Goal: Task Accomplishment & Management: Manage account settings

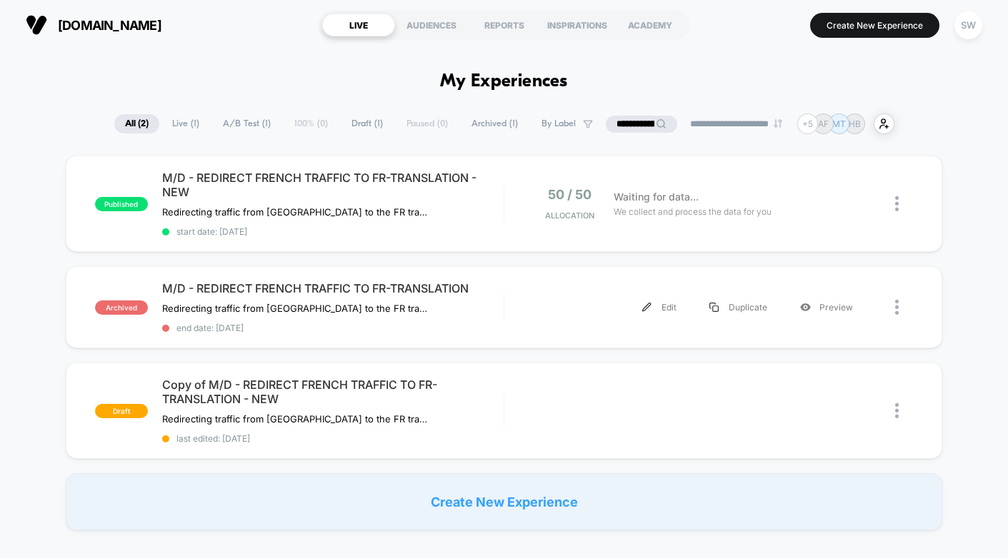
scroll to position [3, 0]
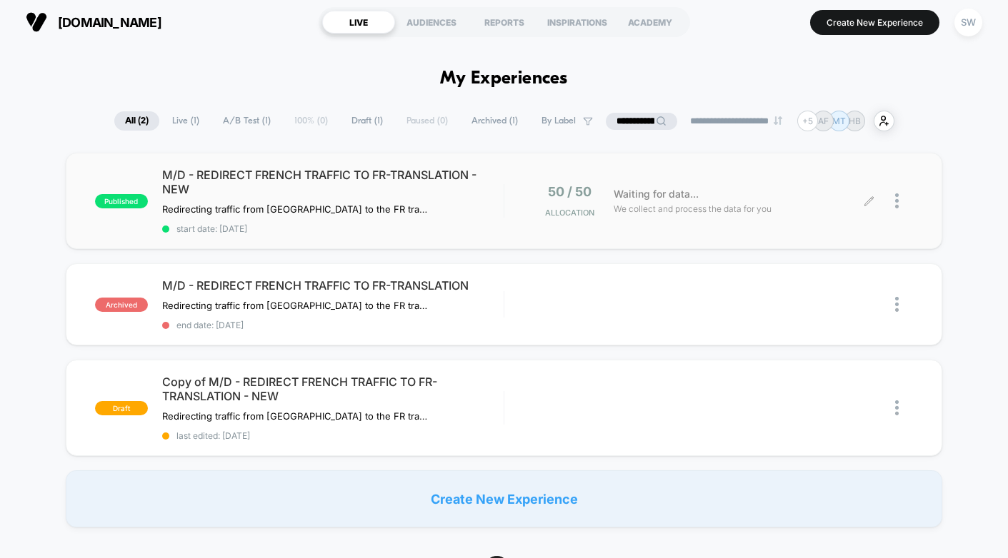
click at [898, 198] on div at bounding box center [904, 201] width 18 height 34
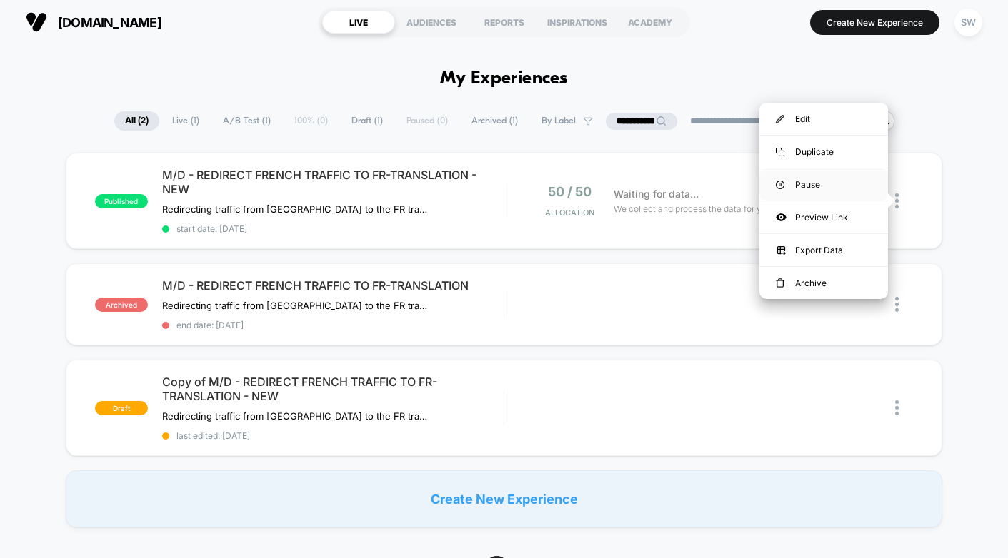
click at [836, 181] on div "Pause" at bounding box center [823, 185] width 129 height 32
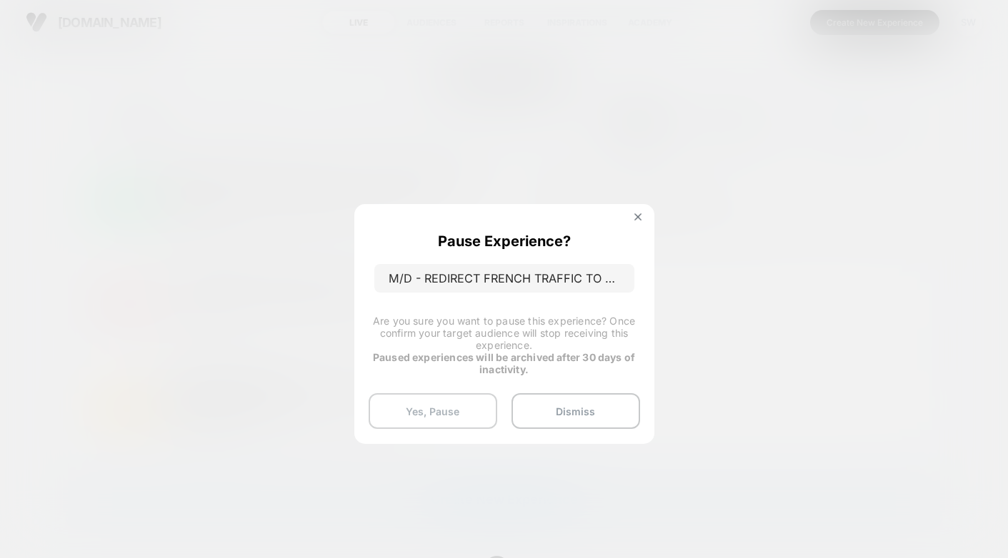
click at [438, 414] on button "Yes, Pause" at bounding box center [433, 412] width 129 height 36
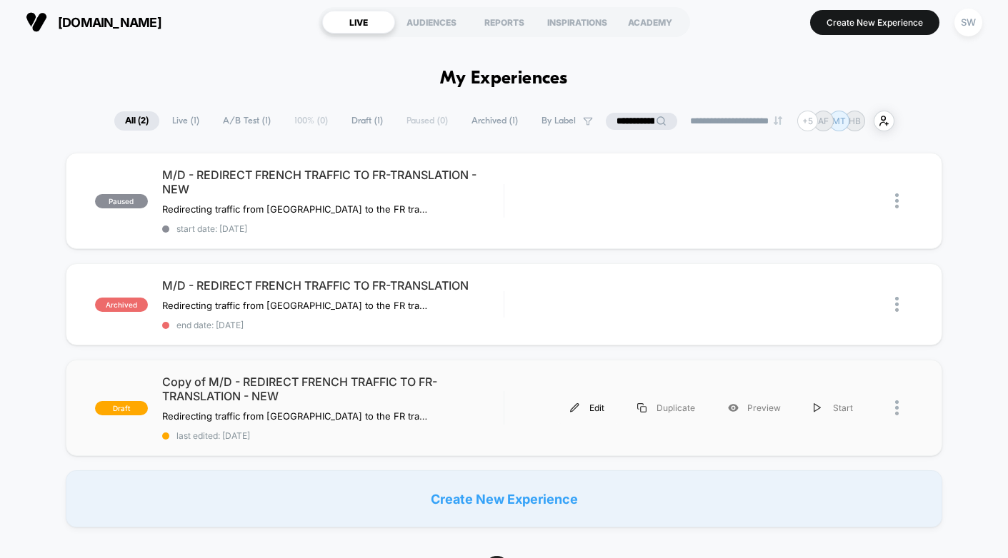
click at [589, 406] on div "Edit" at bounding box center [586, 408] width 67 height 32
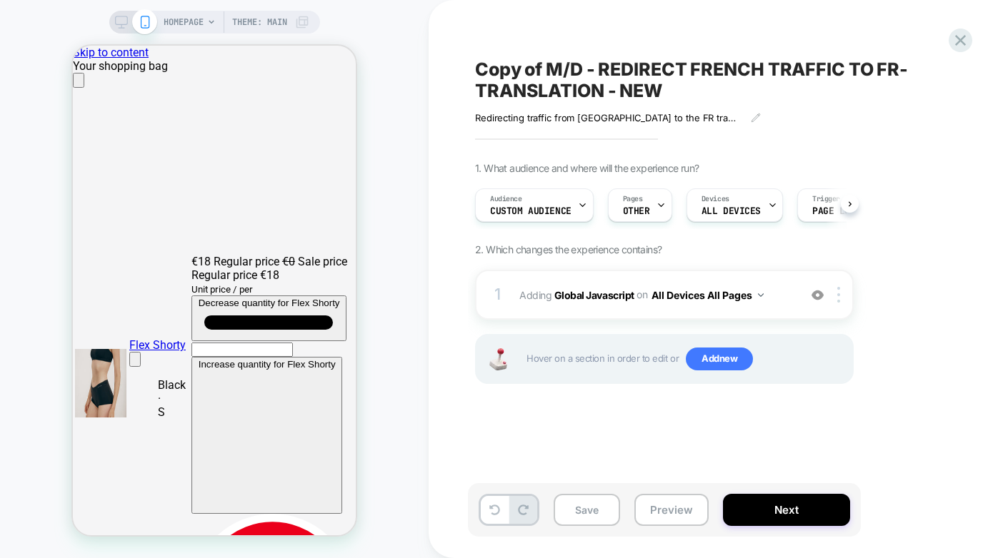
scroll to position [0, 1]
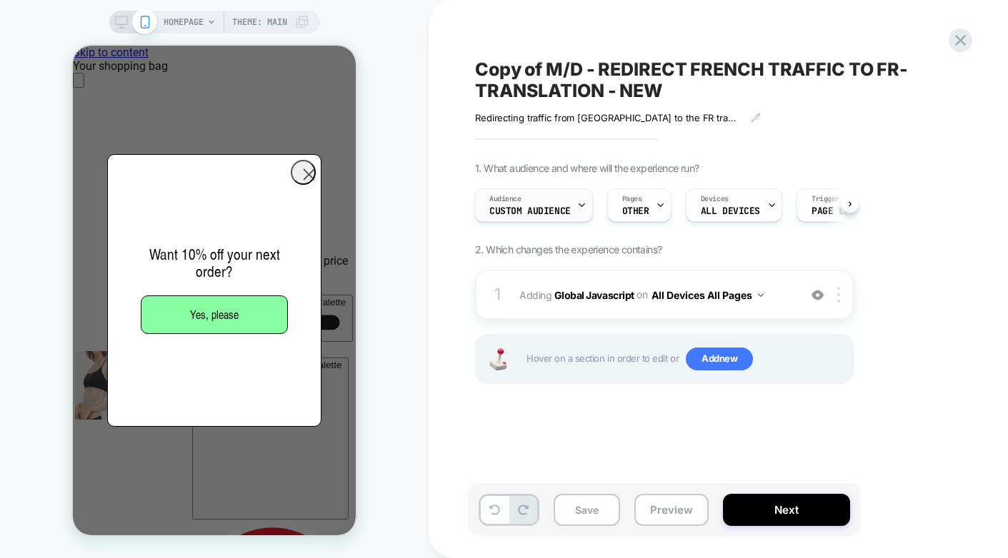
click at [582, 205] on icon at bounding box center [581, 205] width 9 height 9
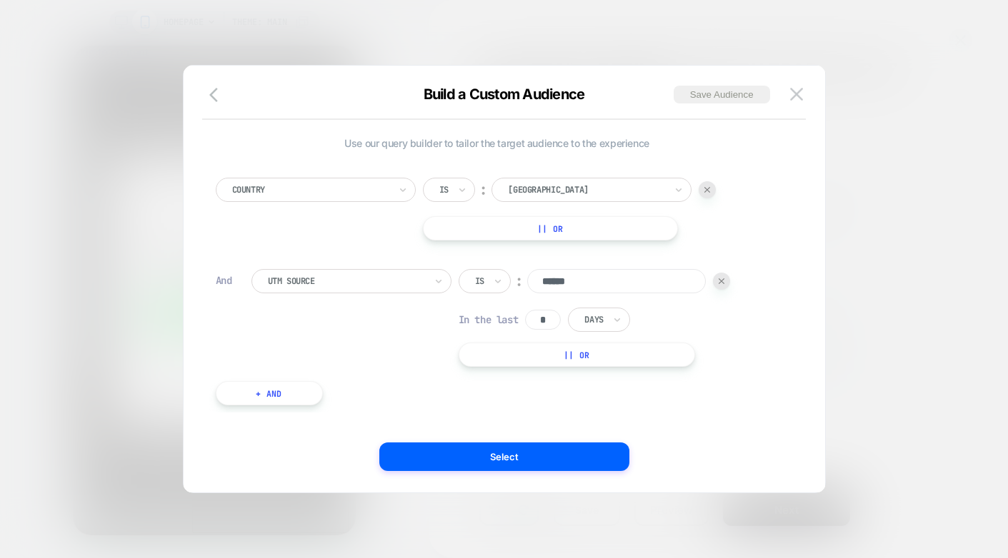
scroll to position [0, 566]
click at [796, 96] on img at bounding box center [796, 94] width 13 height 12
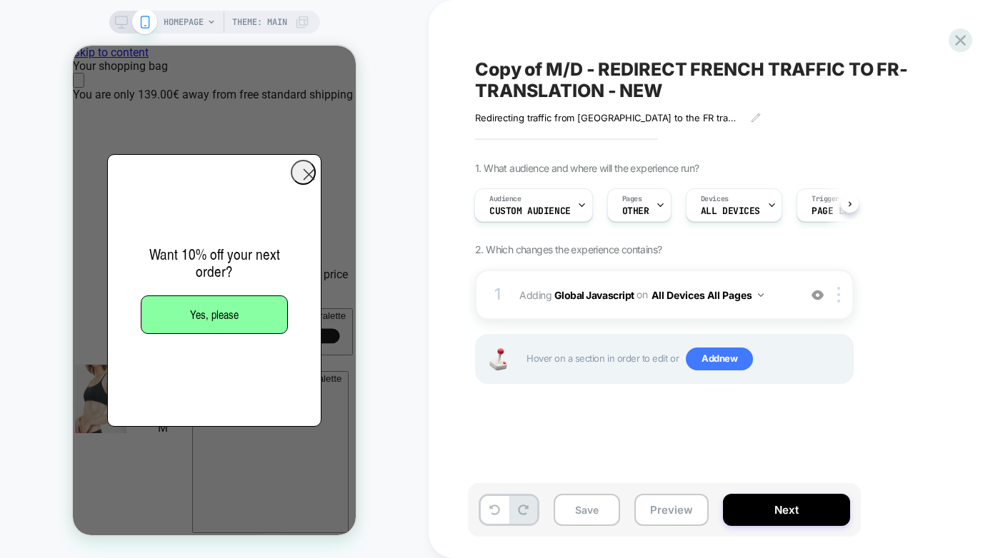
scroll to position [0, 0]
click at [640, 207] on span "OTHER" at bounding box center [635, 211] width 27 height 10
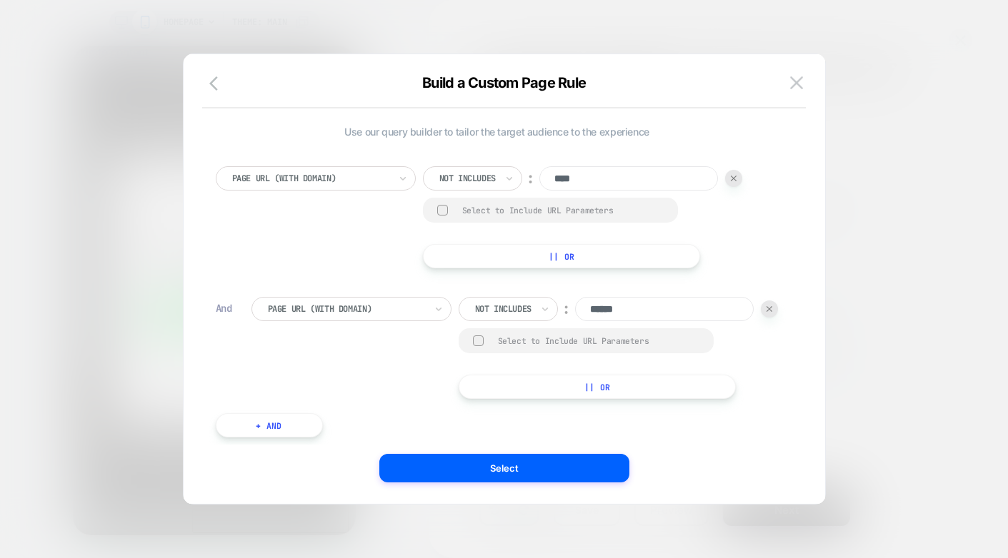
click at [951, 144] on div at bounding box center [504, 279] width 1008 height 558
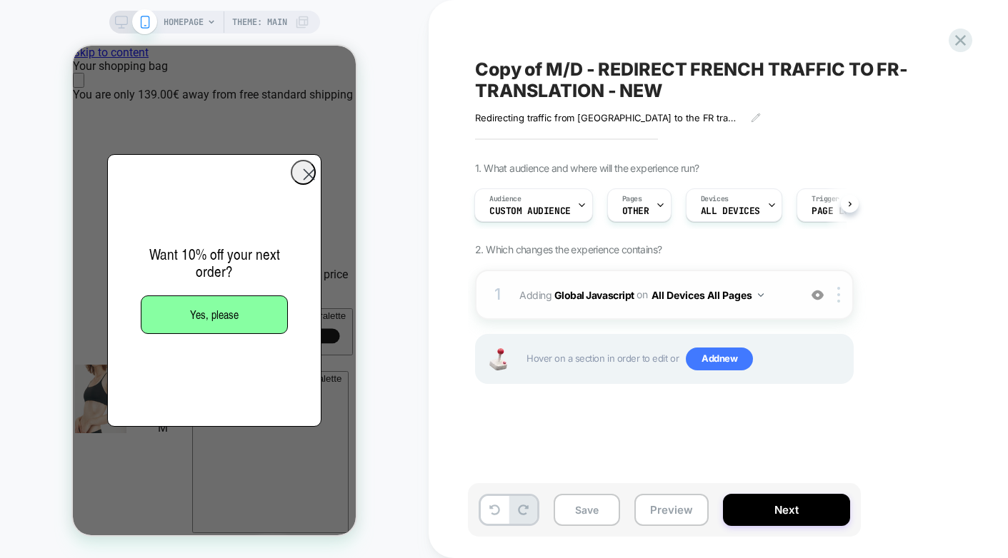
click at [785, 308] on div "1 Adding Global Javascript on All Devices All Pages Add Before Add After Target…" at bounding box center [664, 295] width 379 height 50
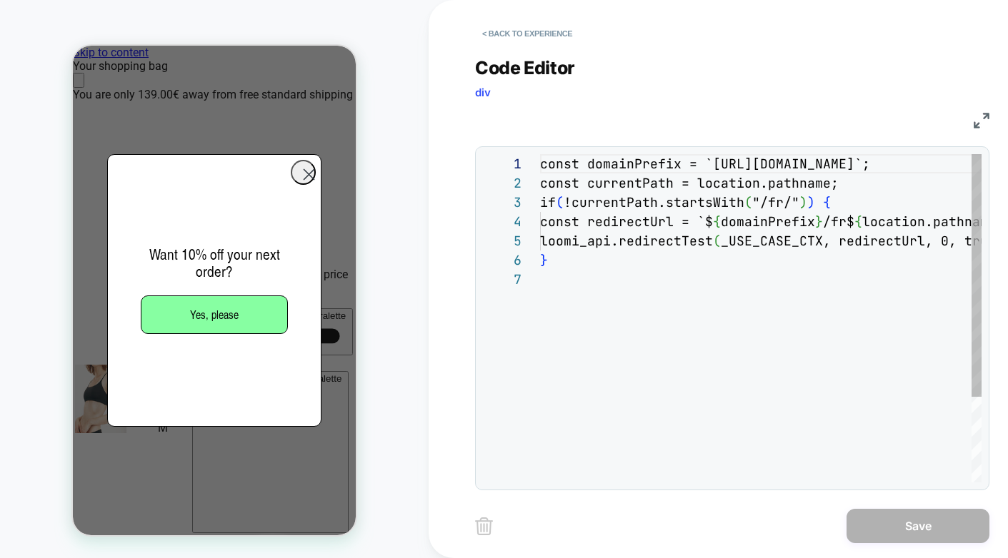
scroll to position [116, 0]
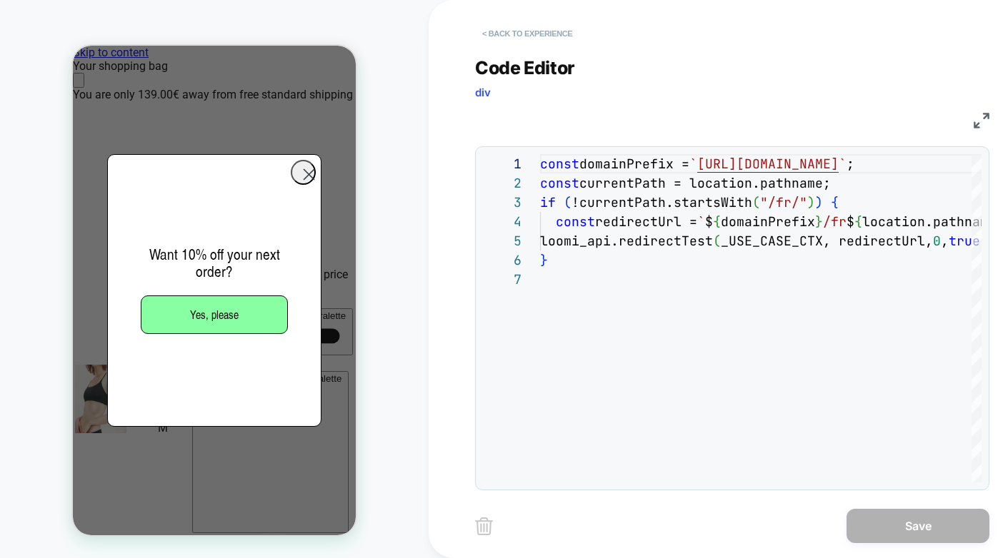
click at [503, 31] on button "< Back to experience" at bounding box center [527, 33] width 104 height 23
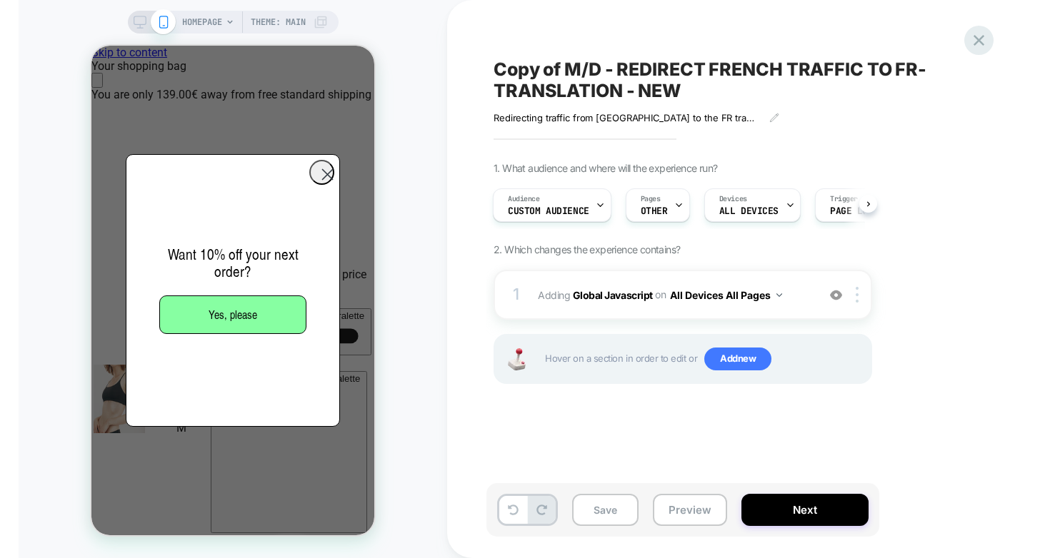
scroll to position [0, 283]
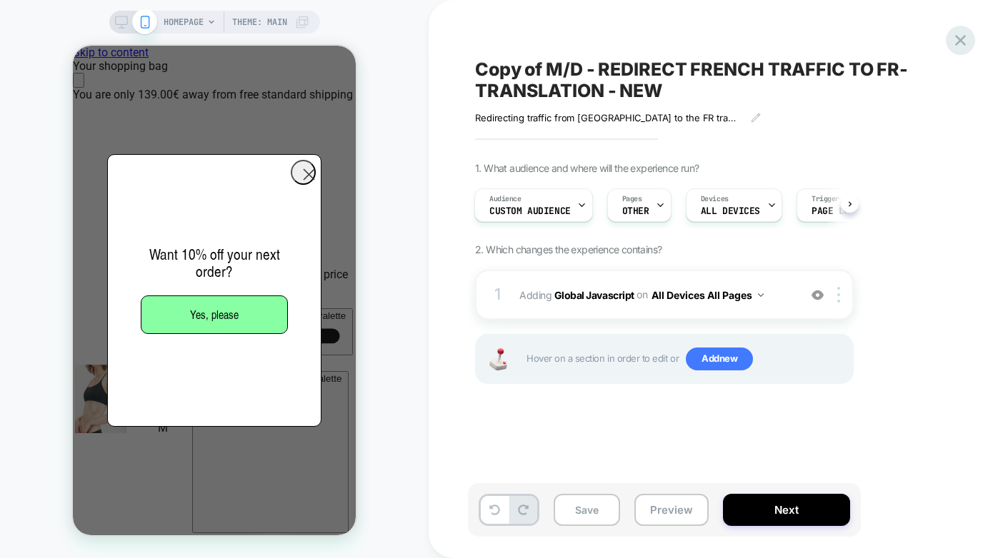
click at [956, 44] on icon at bounding box center [960, 40] width 11 height 11
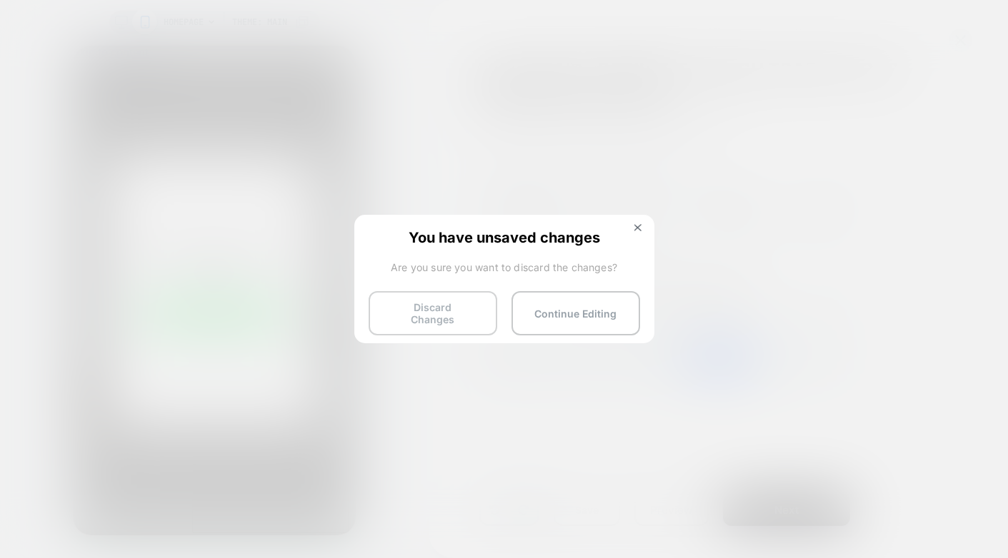
click at [449, 313] on button "Discard Changes" at bounding box center [433, 313] width 129 height 44
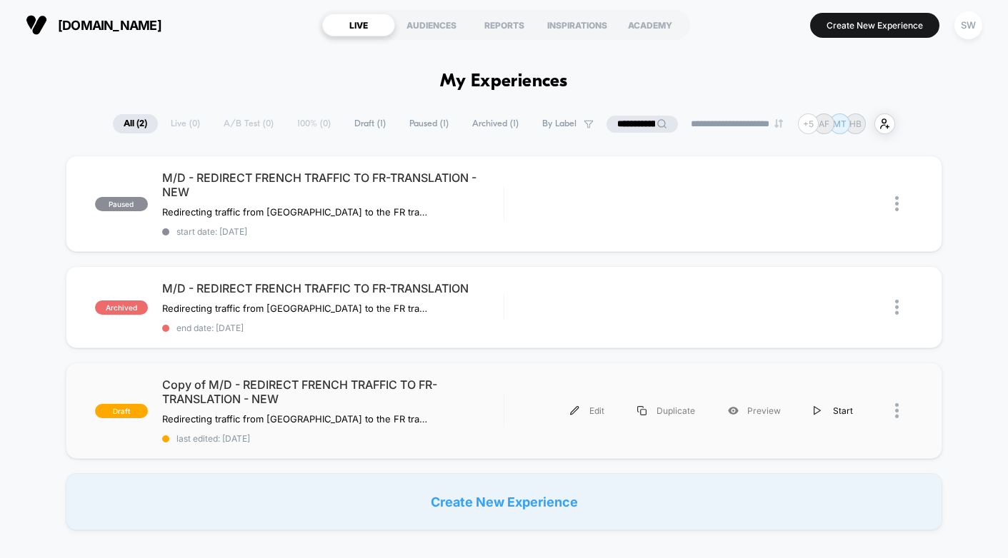
click at [836, 408] on div "Start" at bounding box center [833, 411] width 72 height 32
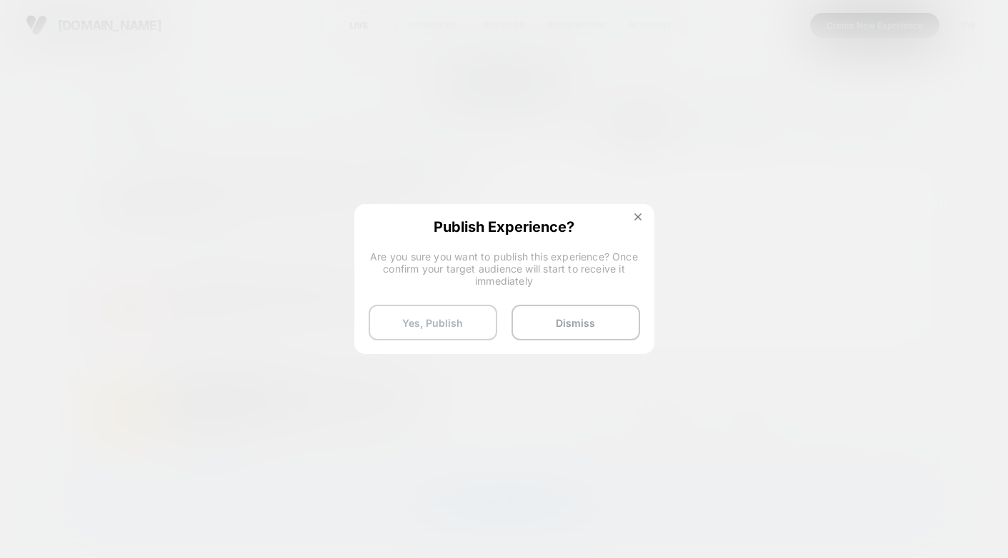
click at [429, 329] on button "Yes, Publish" at bounding box center [433, 323] width 129 height 36
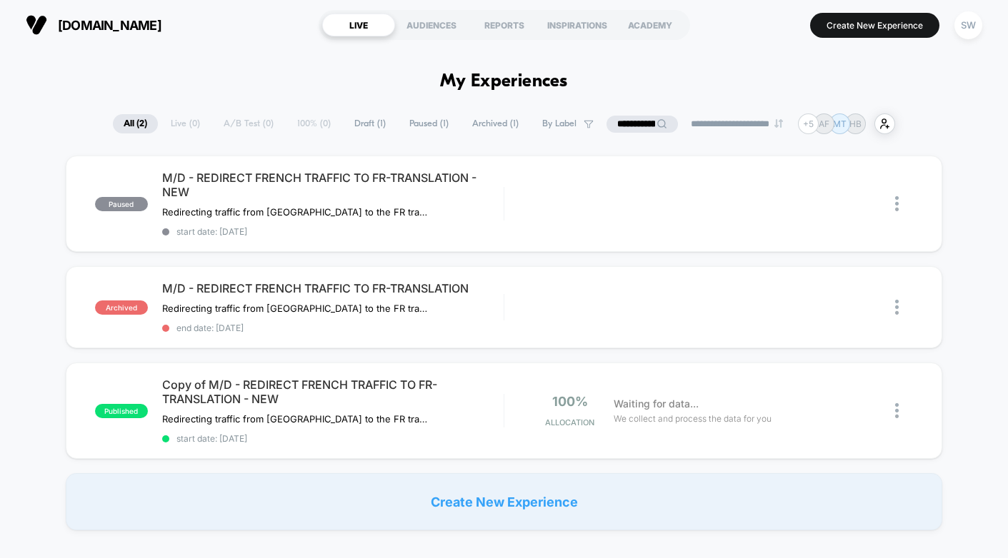
drag, startPoint x: 616, startPoint y: 122, endPoint x: 626, endPoint y: 124, distance: 10.1
click at [616, 122] on input "**********" at bounding box center [641, 124] width 71 height 17
click at [664, 124] on input "**********" at bounding box center [642, 124] width 143 height 17
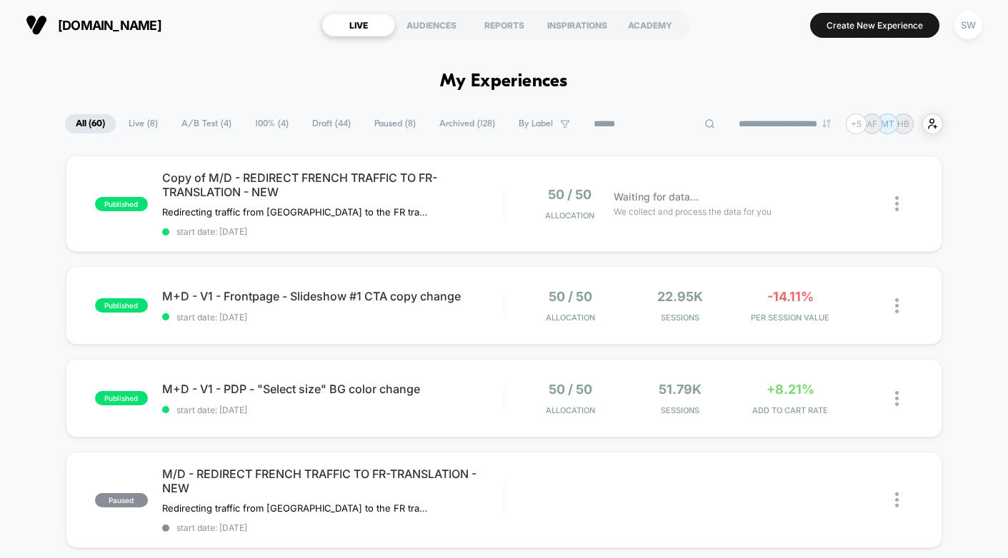
click at [204, 126] on span "A/B Test ( 4 )" at bounding box center [206, 123] width 71 height 19
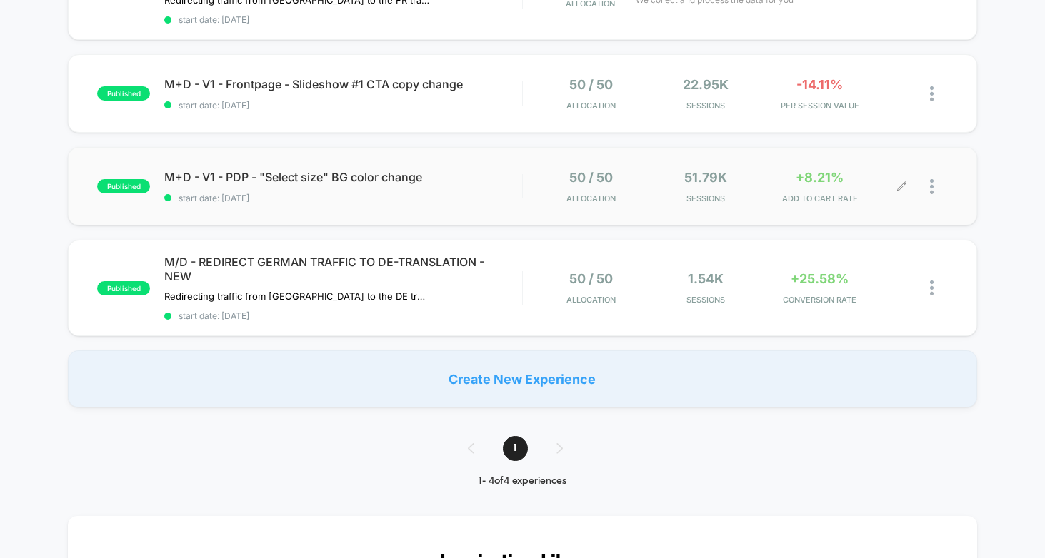
scroll to position [227, 0]
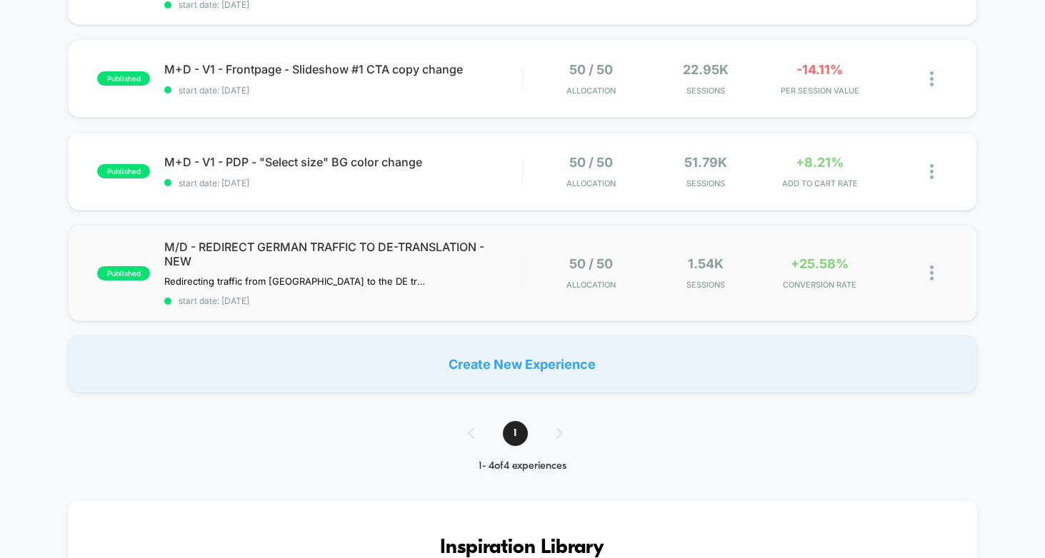
click at [758, 298] on div "published M/D - REDIRECT GERMAN TRAFFIC TO DE-TRANSLATION - NEW Redirecting tra…" at bounding box center [522, 273] width 909 height 96
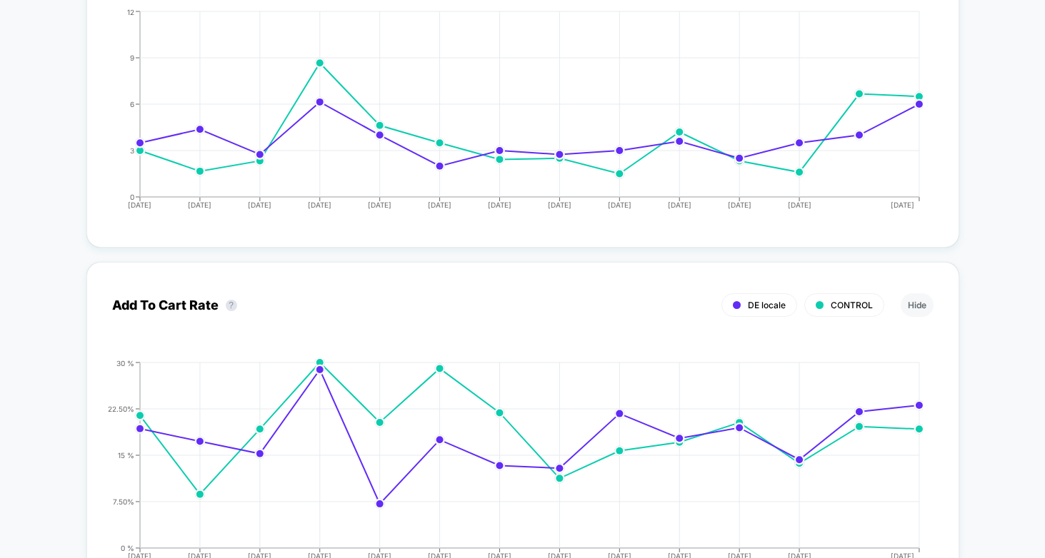
scroll to position [2640, 0]
